Goal: Transaction & Acquisition: Purchase product/service

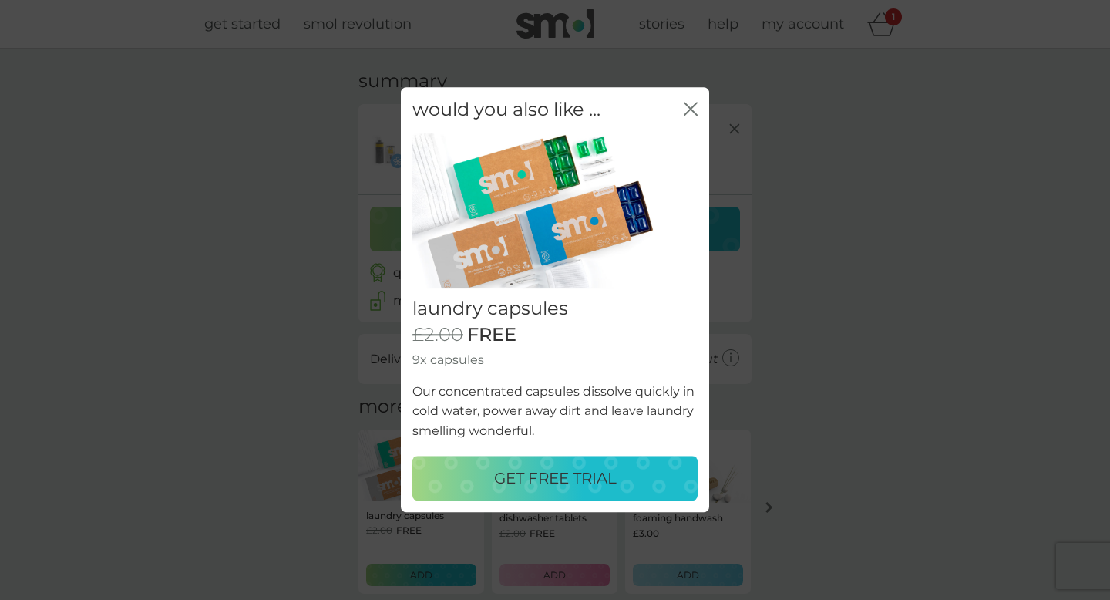
click at [612, 480] on p "GET FREE TRIAL" at bounding box center [555, 478] width 123 height 25
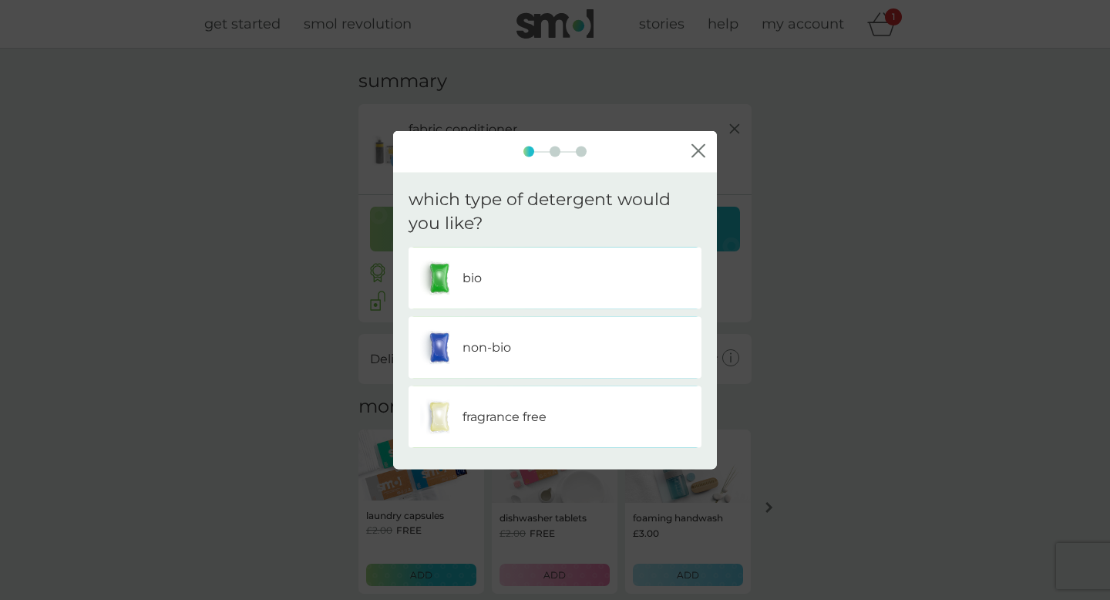
click at [620, 349] on div "non-bio" at bounding box center [555, 347] width 270 height 39
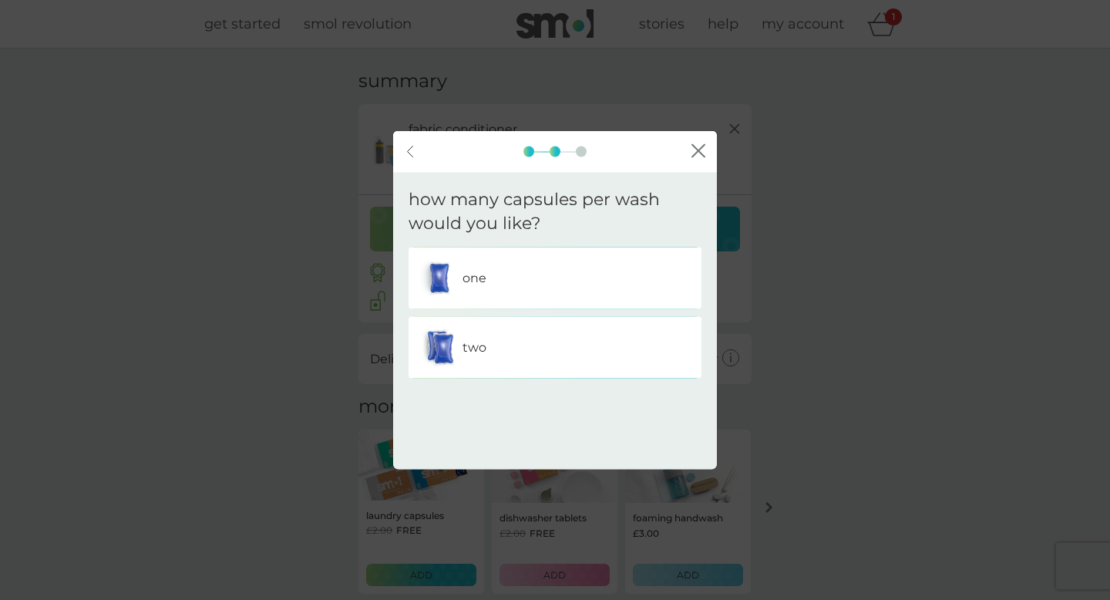
click at [648, 278] on div "one" at bounding box center [555, 277] width 270 height 39
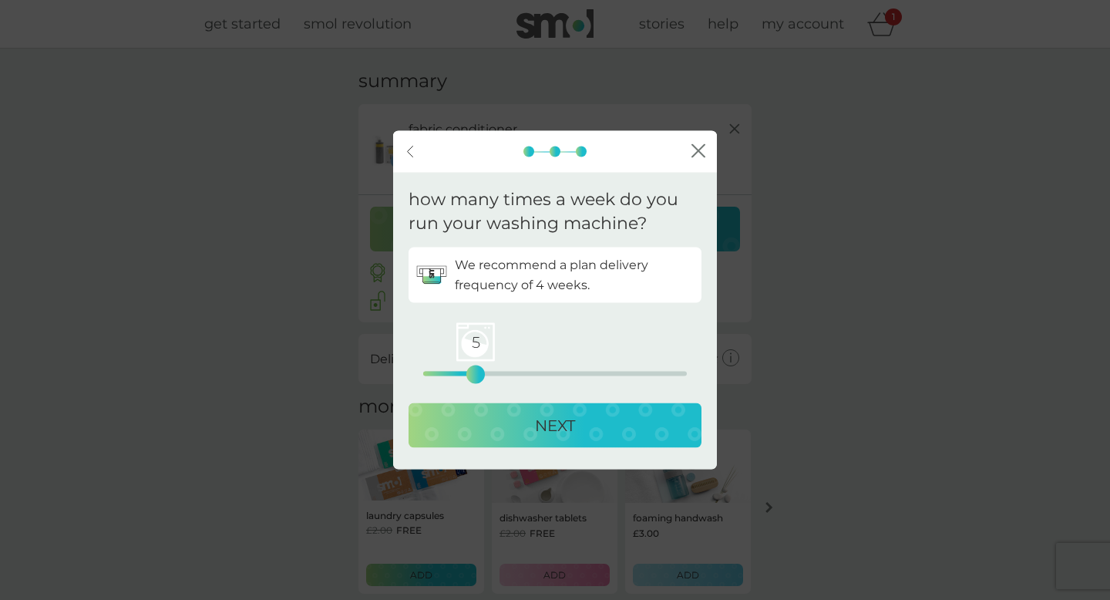
drag, startPoint x: 427, startPoint y: 373, endPoint x: 471, endPoint y: 377, distance: 44.1
click at [472, 377] on div "5" at bounding box center [475, 374] width 6 height 6
click at [485, 420] on div "NEXT" at bounding box center [555, 424] width 262 height 25
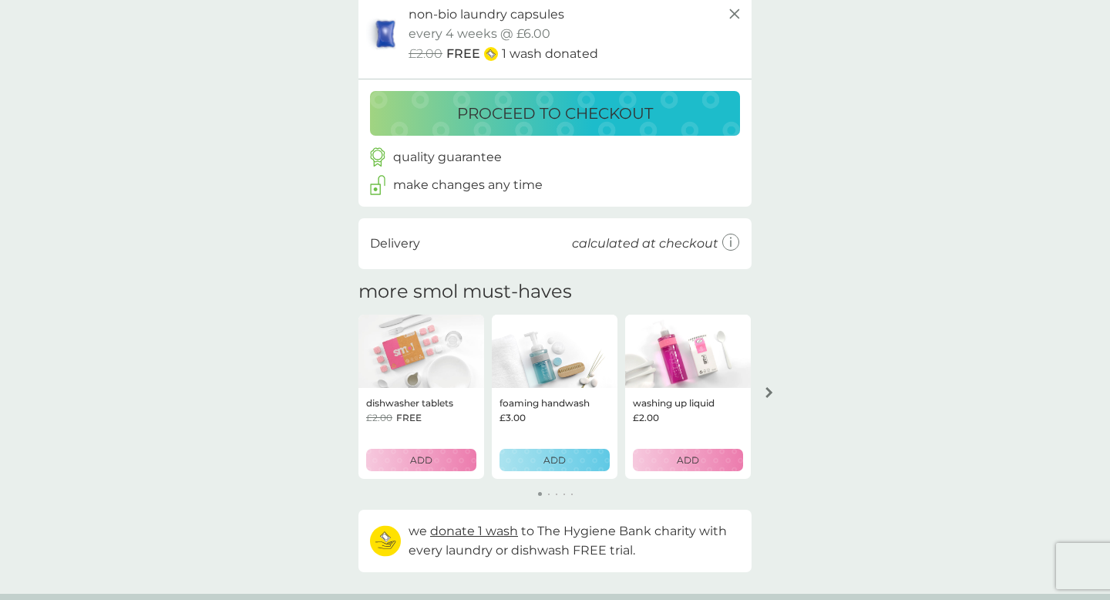
scroll to position [207, 0]
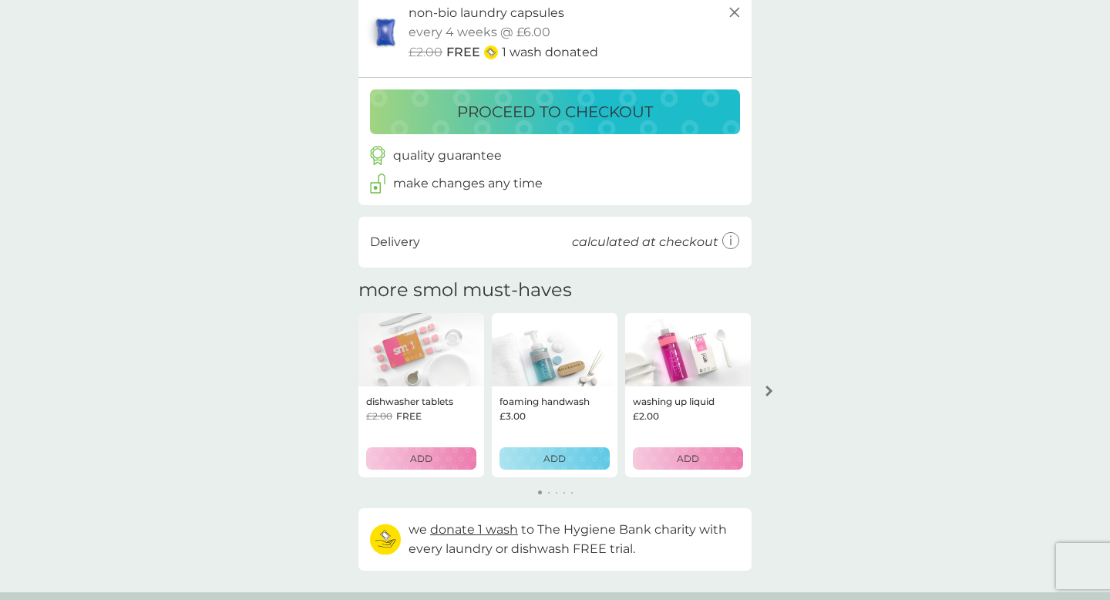
click at [536, 459] on div "ADD" at bounding box center [554, 458] width 90 height 15
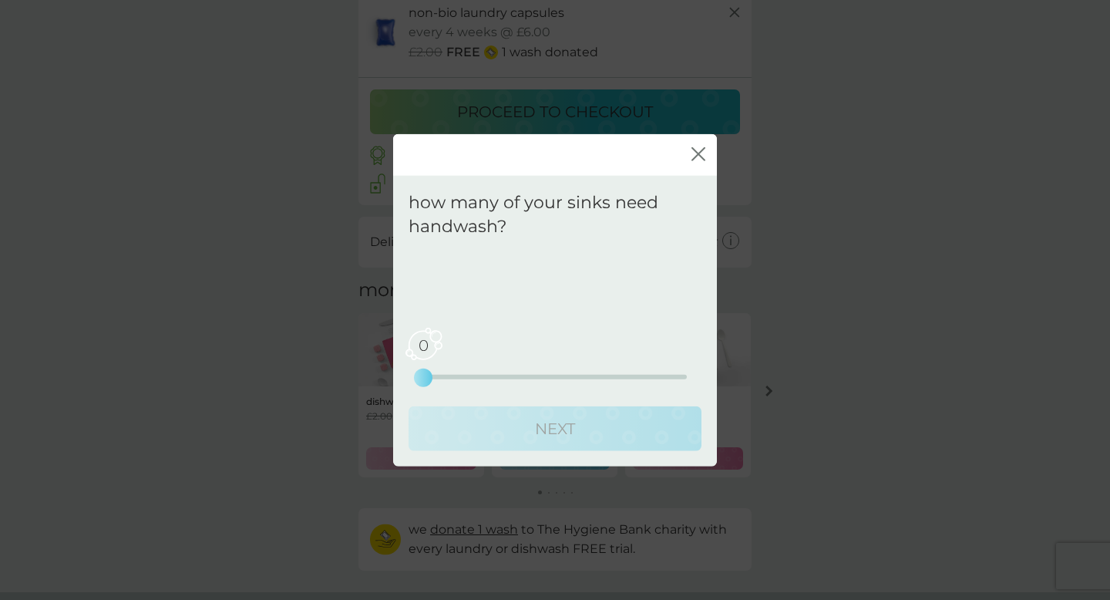
drag, startPoint x: 425, startPoint y: 374, endPoint x: 438, endPoint y: 375, distance: 13.2
click at [438, 375] on div "0 0 2.5 5" at bounding box center [555, 376] width 264 height 5
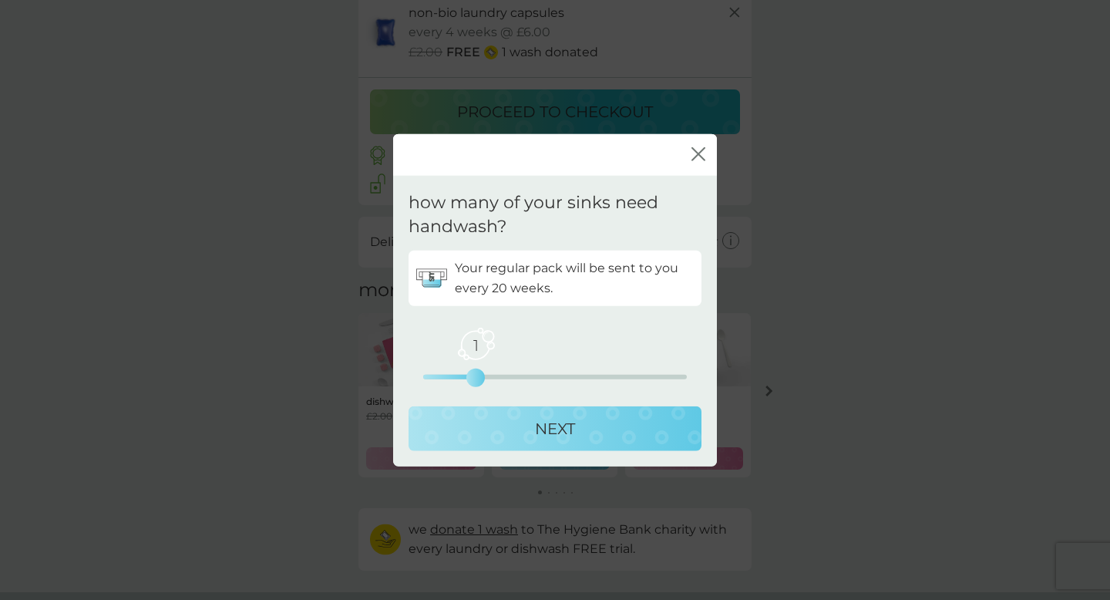
drag, startPoint x: 428, startPoint y: 375, endPoint x: 459, endPoint y: 375, distance: 31.6
click at [459, 375] on div "1 0 2.5 5" at bounding box center [555, 376] width 264 height 5
click at [513, 415] on button "NEXT" at bounding box center [554, 427] width 293 height 45
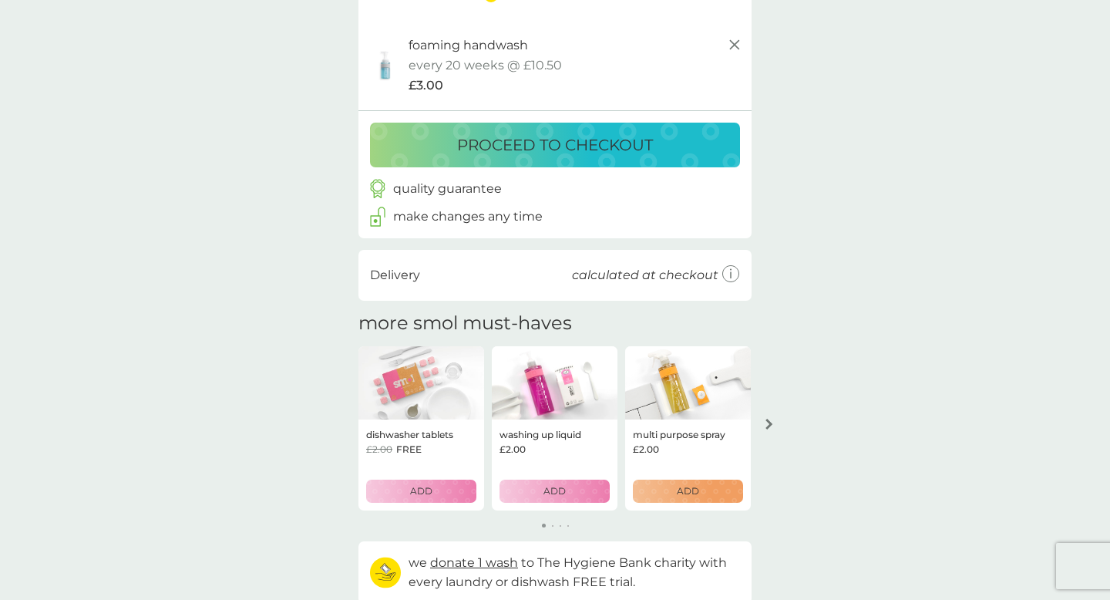
scroll to position [271, 0]
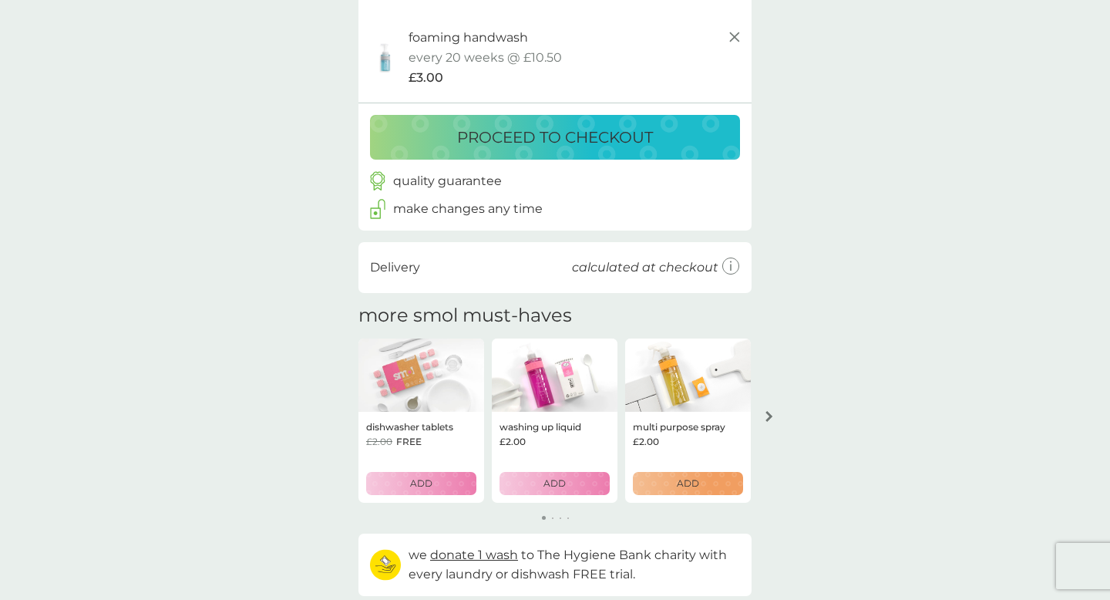
click at [679, 484] on p "ADD" at bounding box center [688, 483] width 22 height 15
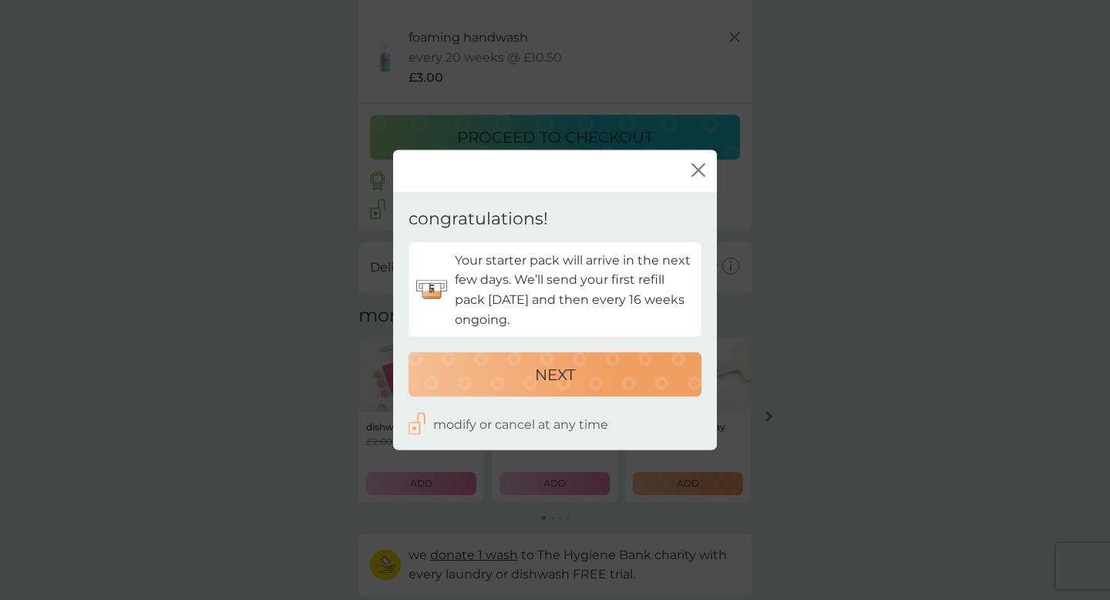
click at [568, 370] on p "NEXT" at bounding box center [555, 374] width 40 height 25
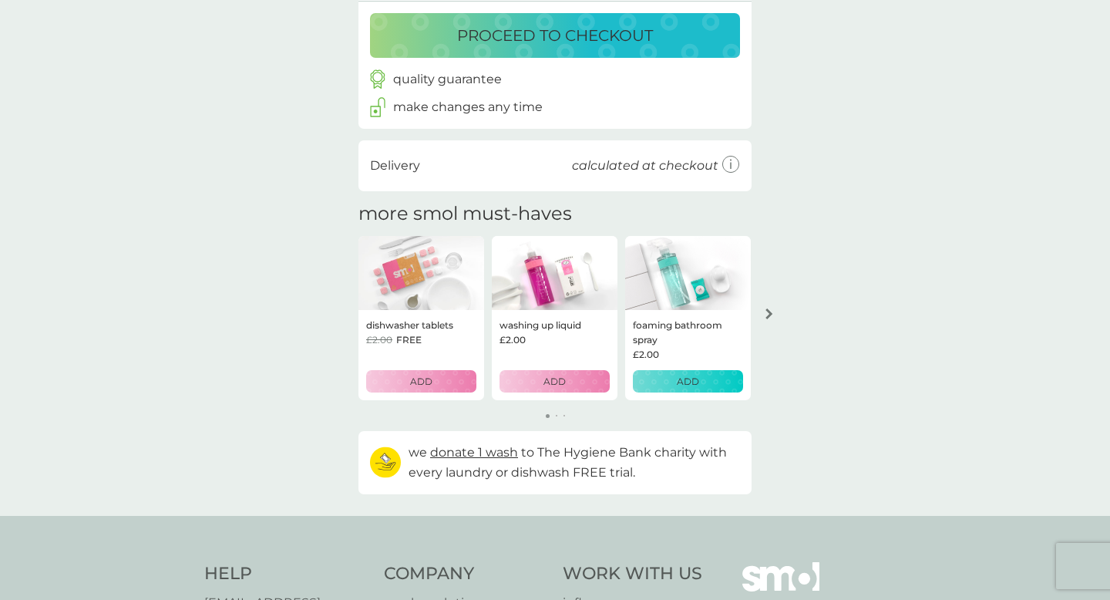
scroll to position [451, 0]
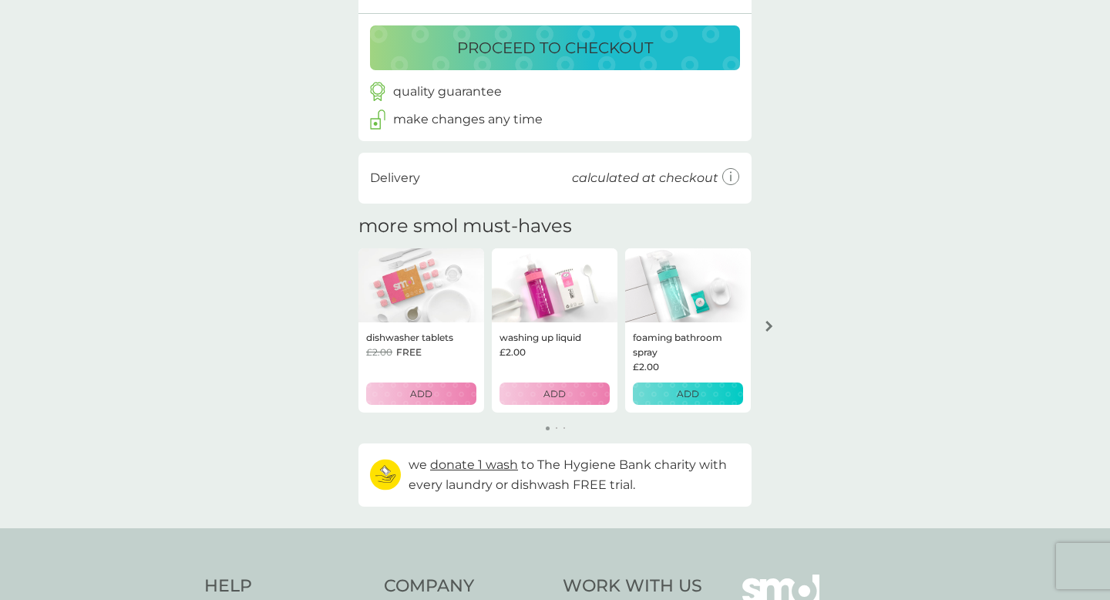
click at [707, 392] on div "ADD" at bounding box center [688, 393] width 90 height 15
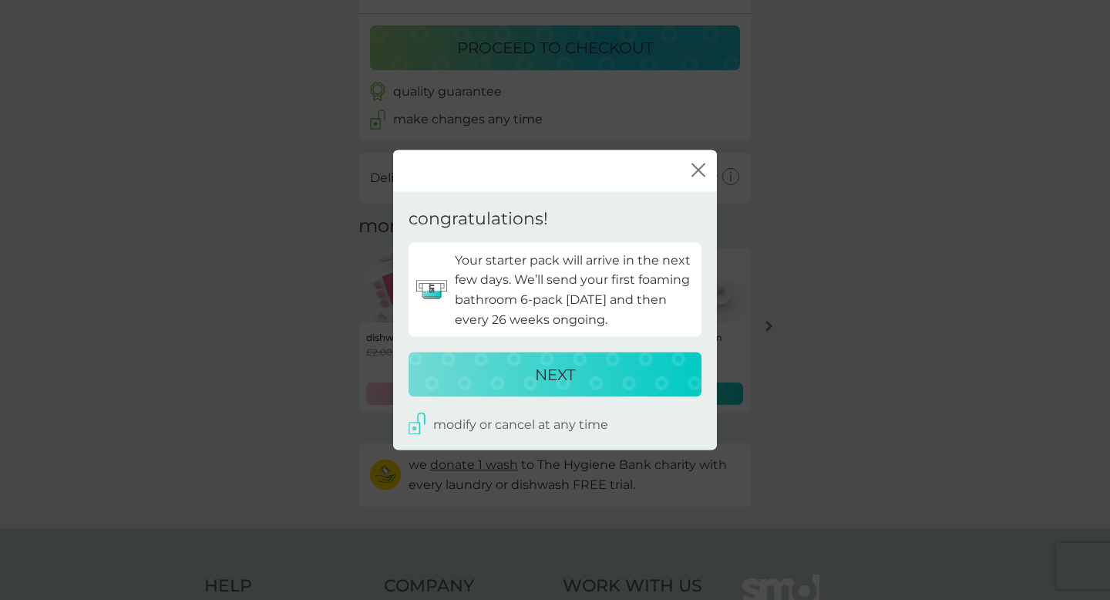
click at [651, 369] on div "NEXT" at bounding box center [555, 374] width 262 height 25
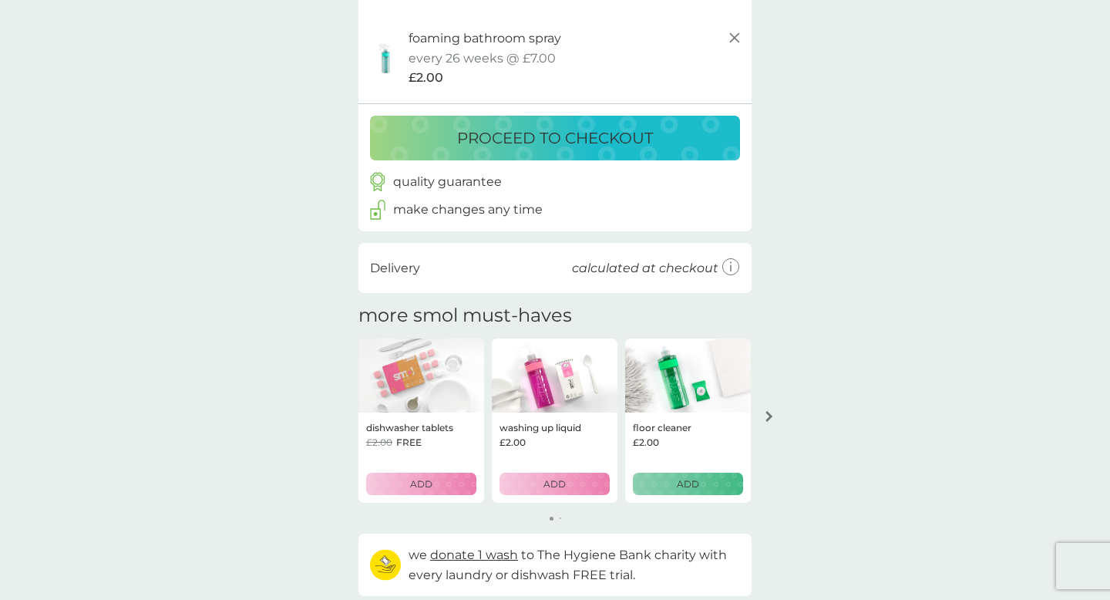
click at [697, 489] on p "ADD" at bounding box center [688, 483] width 22 height 15
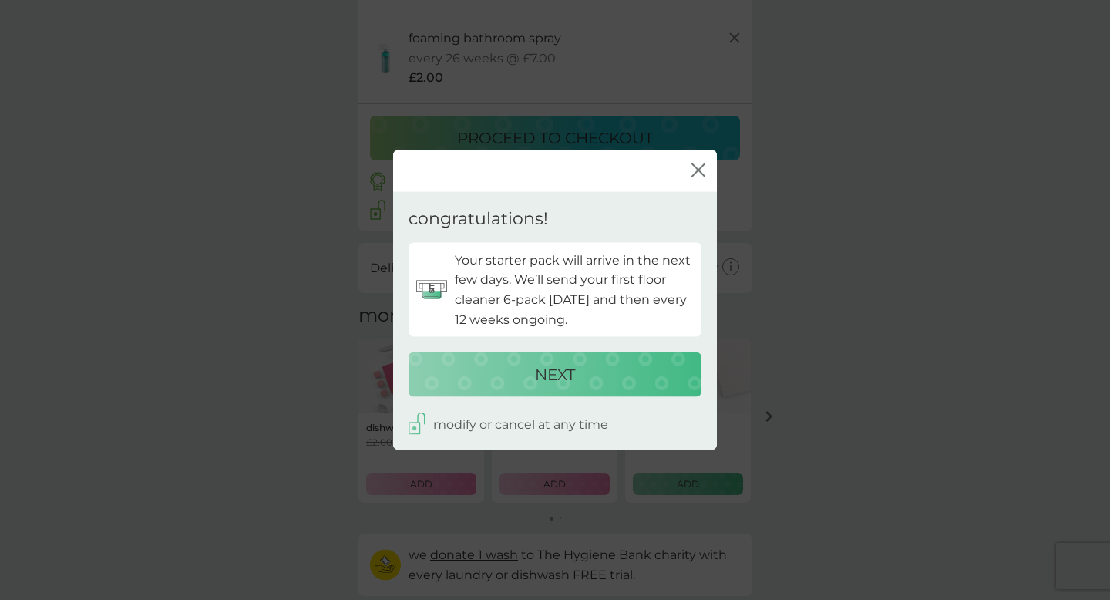
click at [591, 389] on button "NEXT" at bounding box center [554, 374] width 293 height 45
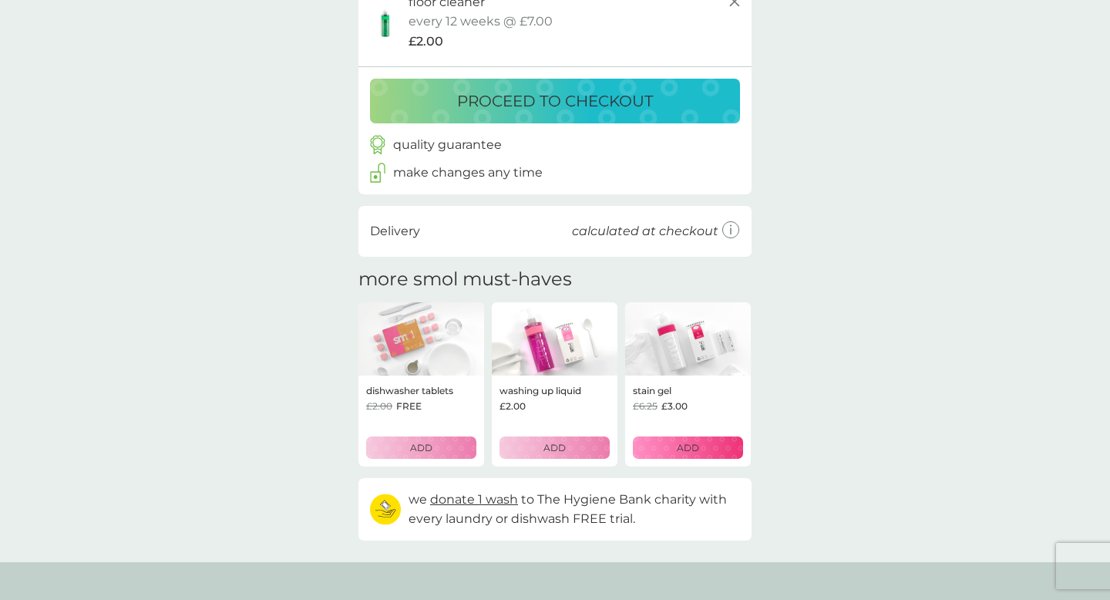
scroll to position [602, 0]
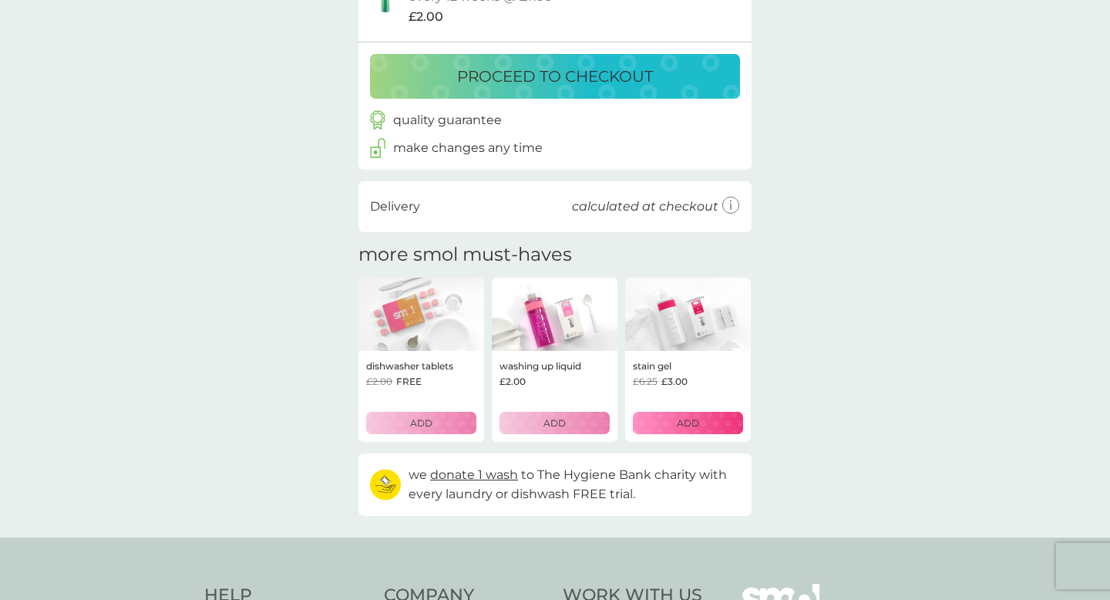
click at [718, 422] on div "ADD" at bounding box center [688, 422] width 90 height 15
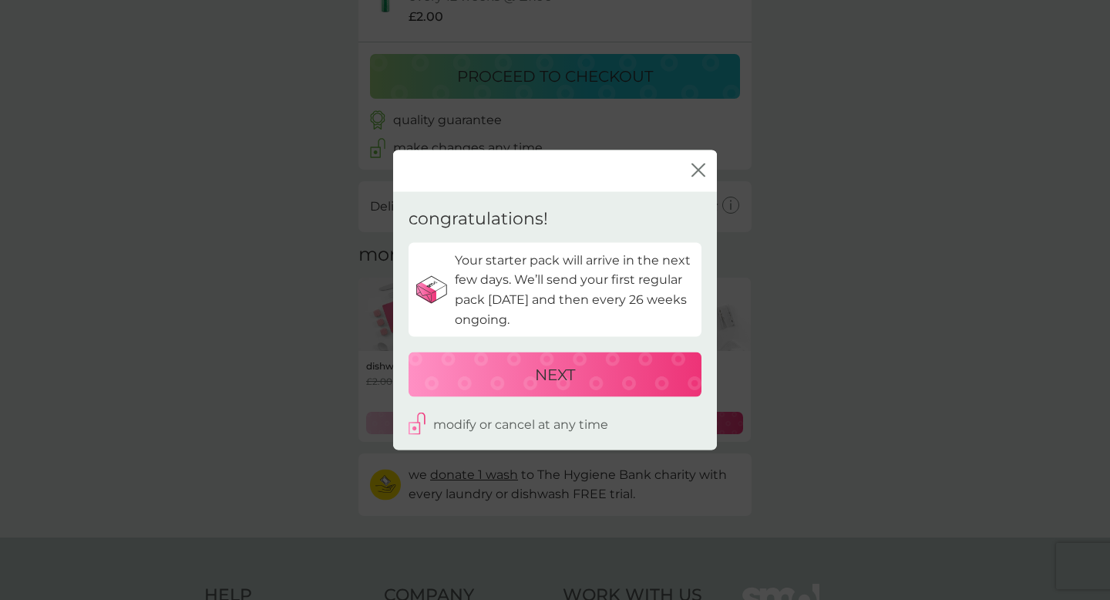
click at [650, 385] on div "NEXT" at bounding box center [555, 374] width 262 height 25
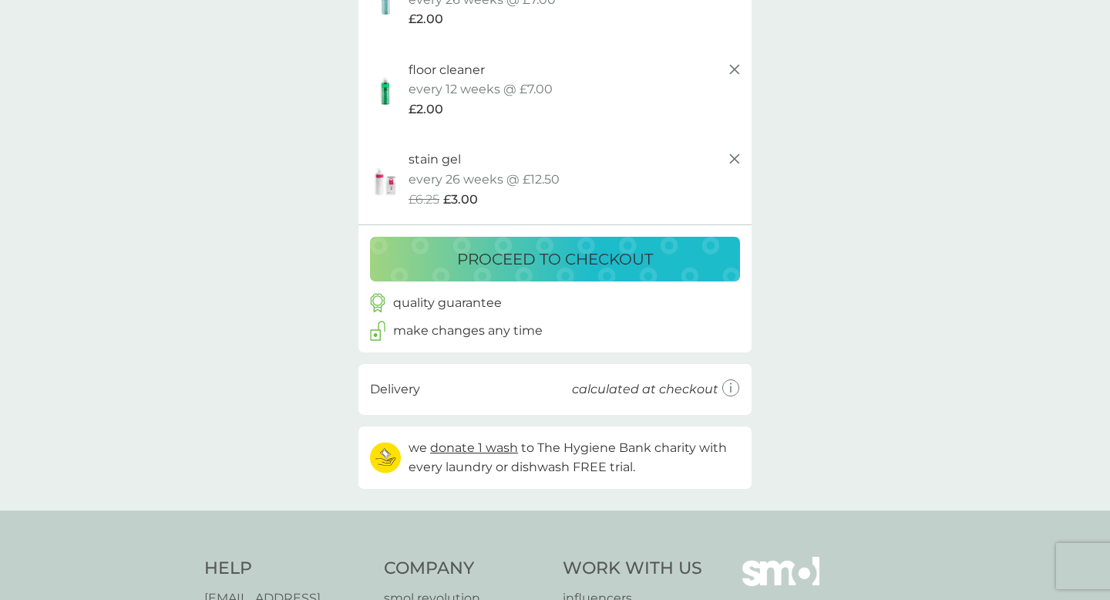
scroll to position [511, 0]
click at [640, 247] on p "proceed to checkout" at bounding box center [555, 257] width 196 height 25
